Goal: Task Accomplishment & Management: Use online tool/utility

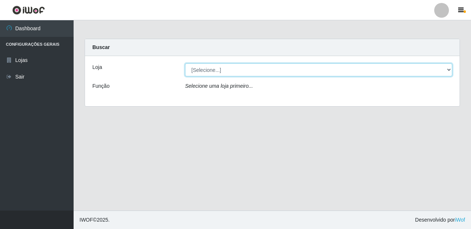
click at [449, 67] on select "[Selecione...] Rede Compras Supermercados - LOJA 4" at bounding box center [318, 69] width 267 height 13
select select "159"
click at [185, 63] on select "[Selecione...] Rede Compras Supermercados - LOJA 4" at bounding box center [318, 69] width 267 height 13
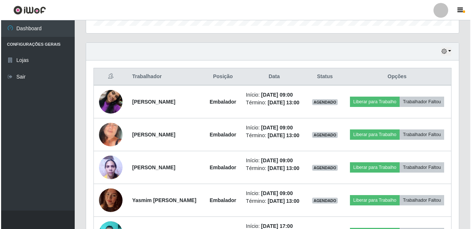
scroll to position [276, 0]
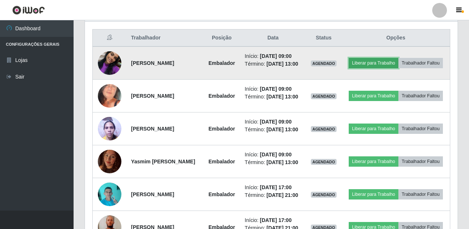
click at [390, 59] on button "Liberar para Trabalho" at bounding box center [374, 63] width 50 height 10
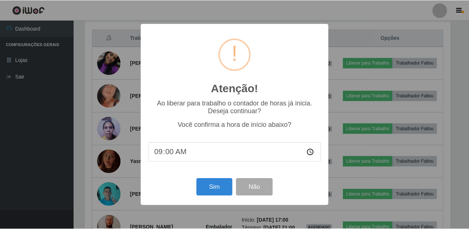
scroll to position [153, 367]
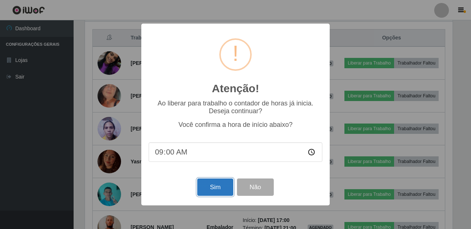
click at [207, 186] on button "Sim" at bounding box center [215, 186] width 36 height 17
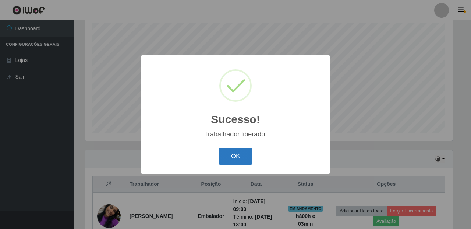
click at [222, 155] on button "OK" at bounding box center [236, 156] width 34 height 17
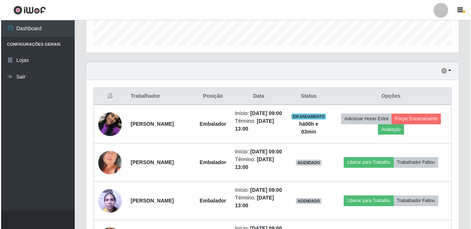
scroll to position [314, 0]
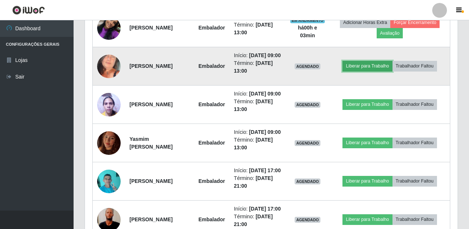
click at [358, 71] on button "Liberar para Trabalho" at bounding box center [368, 66] width 50 height 10
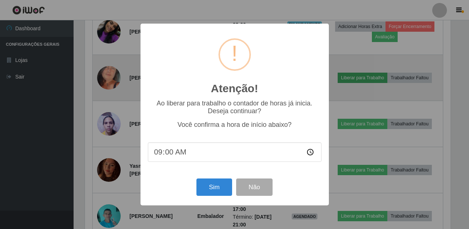
scroll to position [153, 367]
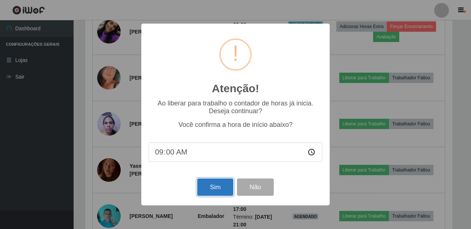
click at [226, 186] on button "Sim" at bounding box center [215, 186] width 36 height 17
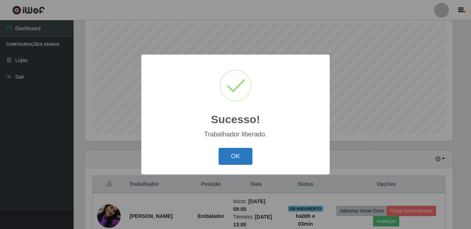
click at [236, 153] on button "OK" at bounding box center [236, 156] width 34 height 17
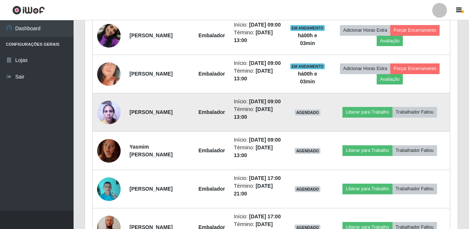
scroll to position [314, 0]
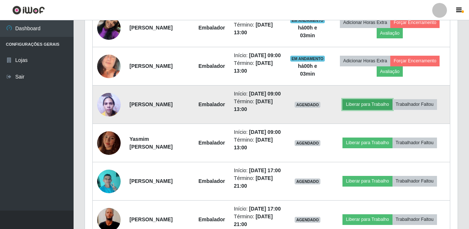
click at [370, 109] on button "Liberar para Trabalho" at bounding box center [368, 104] width 50 height 10
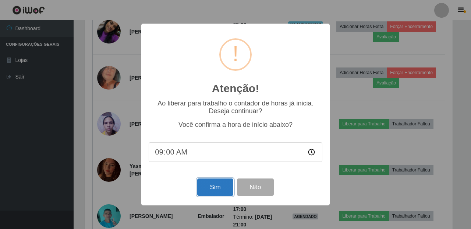
click at [205, 190] on button "Sim" at bounding box center [215, 186] width 36 height 17
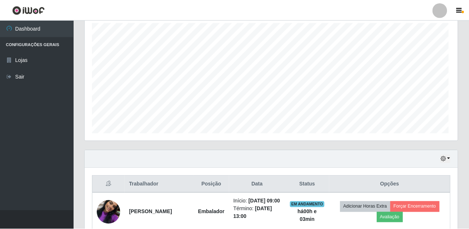
scroll to position [0, 0]
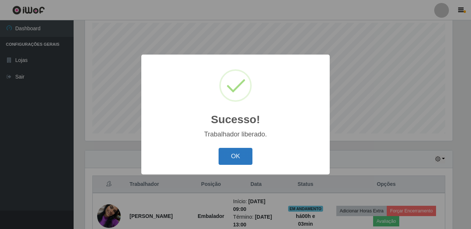
click at [228, 158] on button "OK" at bounding box center [236, 156] width 34 height 17
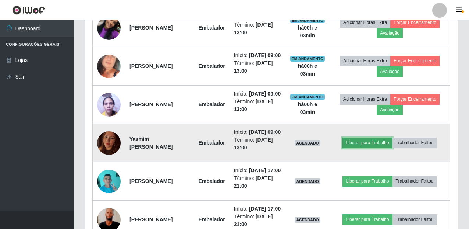
click at [374, 148] on button "Liberar para Trabalho" at bounding box center [368, 142] width 50 height 10
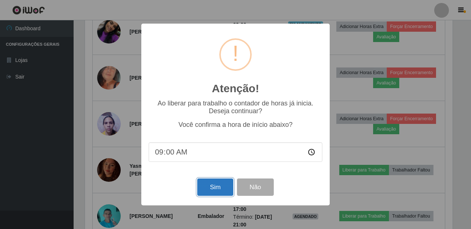
click at [219, 185] on button "Sim" at bounding box center [215, 186] width 36 height 17
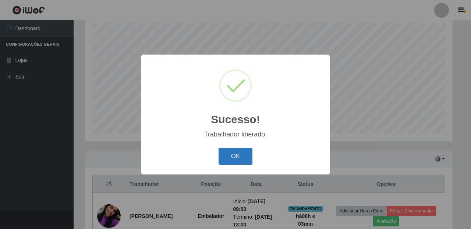
click at [243, 155] on button "OK" at bounding box center [236, 156] width 34 height 17
